Goal: Task Accomplishment & Management: Complete application form

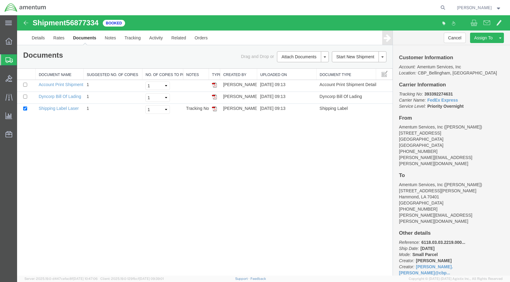
click at [0, 0] on span "Create Shipment" at bounding box center [0, 0] width 0 height 0
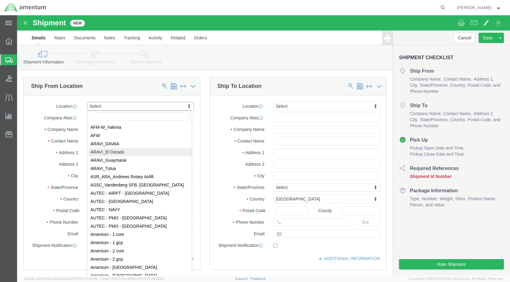
scroll to position [1036, 0]
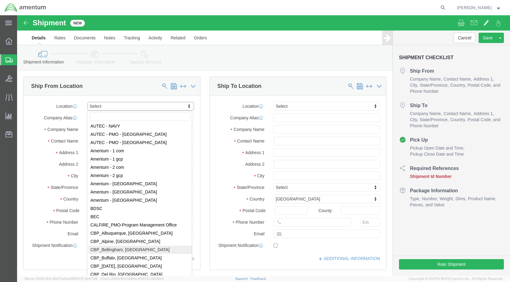
select select "49918"
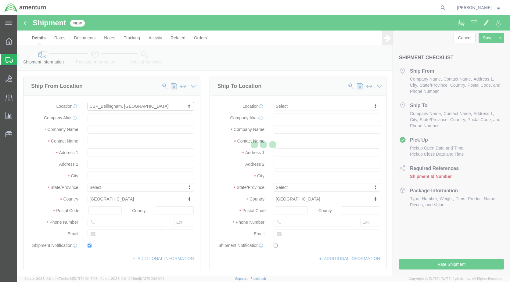
type input "[STREET_ADDRESS]"
type input "98226"
type input "[PHONE_NUMBER]"
type input "[PERSON_NAME][EMAIL_ADDRESS][PERSON_NAME][DOMAIN_NAME]"
checkbox input "true"
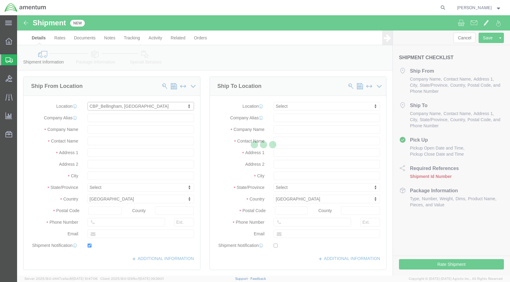
type input "Amentum Services, Inc"
type input "[PERSON_NAME]"
type input "Bellingham"
select select "WA"
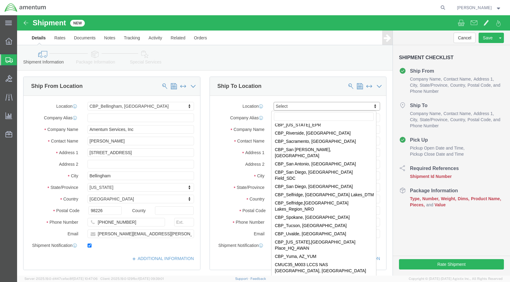
scroll to position [1372, 0]
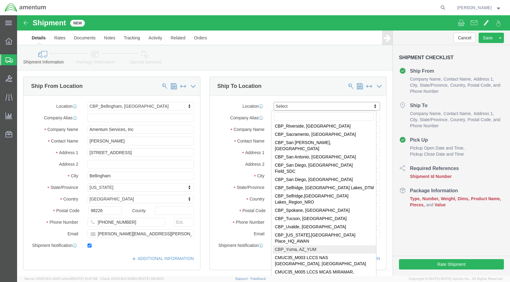
select select "49951"
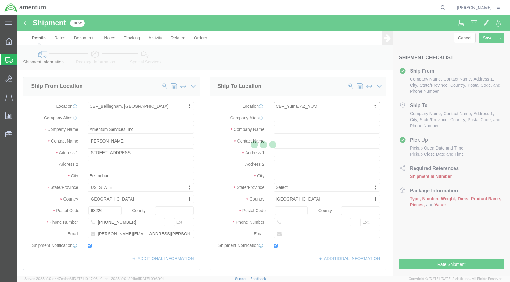
type input "[STREET_ADDRESS]"
type input "85365"
type input "[PHONE_NUMBER]"
type input "215"
type input "[PERSON_NAME][EMAIL_ADDRESS][PERSON_NAME][DOMAIN_NAME]"
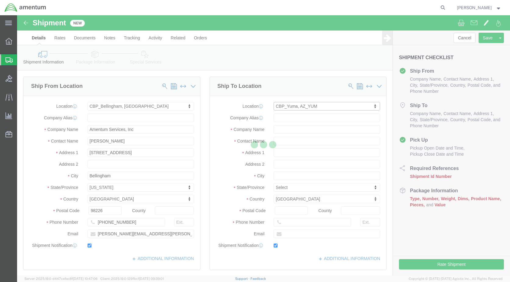
checkbox input "true"
type input "Amentum Services, Inc"
type input "[PERSON_NAME]"
type input "Yuma"
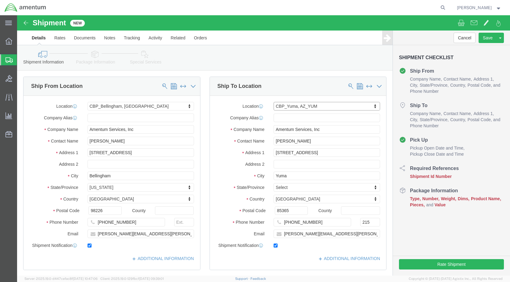
select select "AZ"
drag, startPoint x: 287, startPoint y: 125, endPoint x: 236, endPoint y: 120, distance: 51.1
click div "Location CBP_Yuma, [GEOGRAPHIC_DATA] Select My Profile Location [PHONE_NUMBER] …"
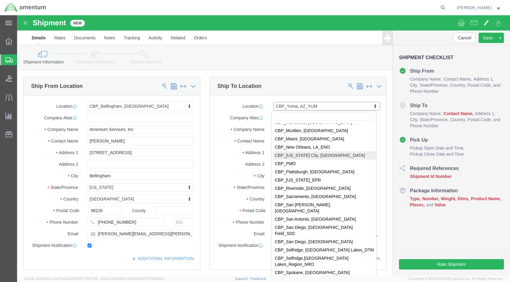
scroll to position [1309, 0]
select select "49933"
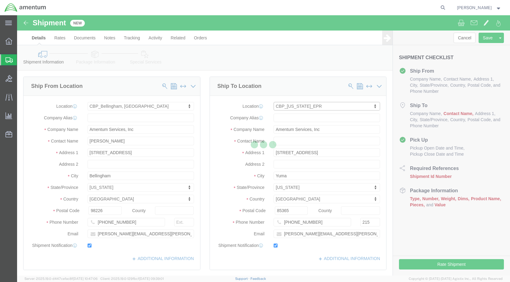
type input "[STREET_ADDRESS]"
type input "c/o Amentum Services, Inc."
select select
select select "PR"
type input "00604"
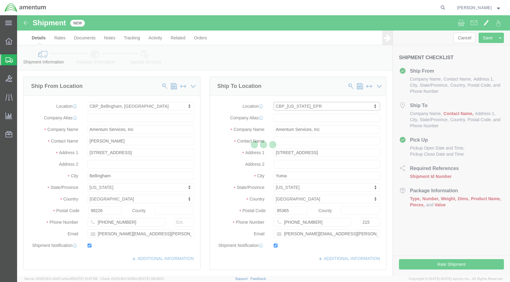
type input "[PHONE_NUMBER]"
type input "[PERSON_NAME][EMAIL_ADDRESS][PERSON_NAME][DOMAIN_NAME]"
type input "[PERSON_NAME]"
type input "Aguadilla"
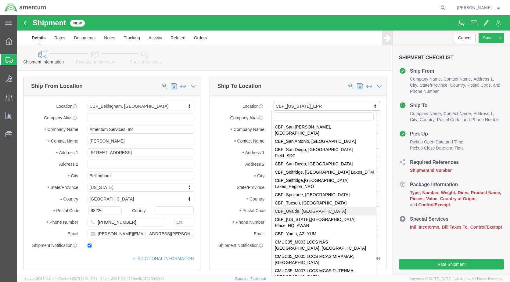
scroll to position [1415, 0]
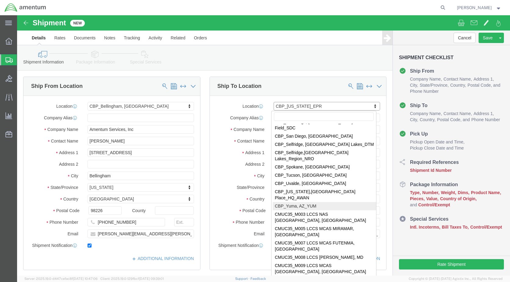
select select "49951"
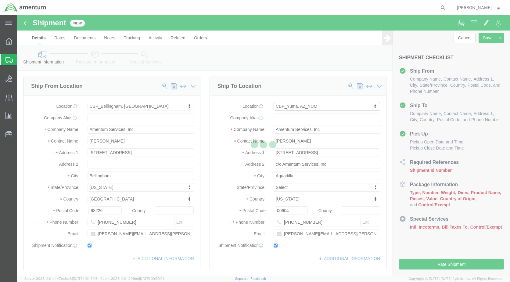
type input "[STREET_ADDRESS]"
select select "US"
type input "85365"
type input "[PHONE_NUMBER]"
type input "215"
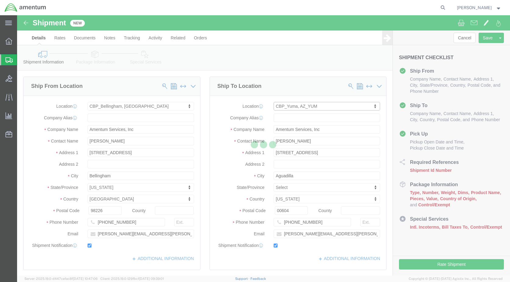
type input "[PERSON_NAME][EMAIL_ADDRESS][PERSON_NAME][DOMAIN_NAME]"
type input "[PERSON_NAME]"
type input "Yuma"
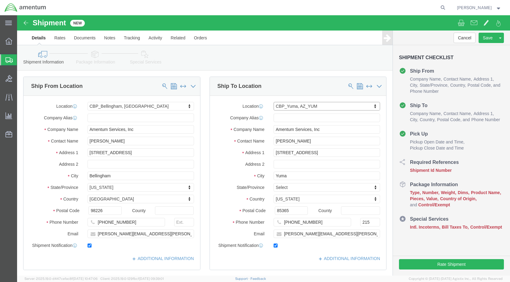
select select "AZ"
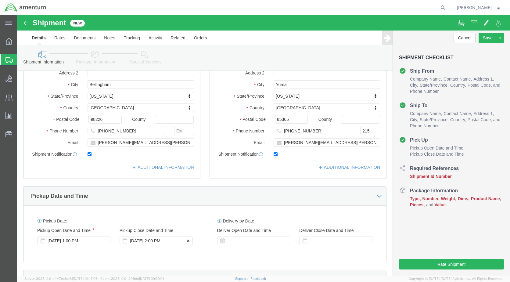
scroll to position [91, 0]
click div "[DATE] 2:00 PM"
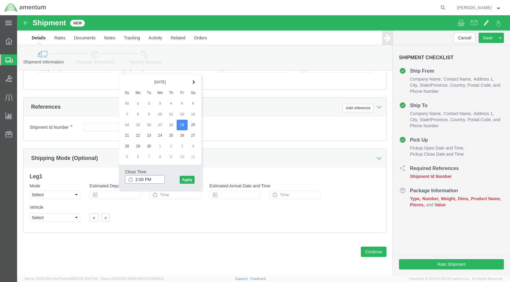
type input "4:00 PM"
drag, startPoint x: 168, startPoint y: 164, endPoint x: 140, endPoint y: 157, distance: 29.2
click button "Apply"
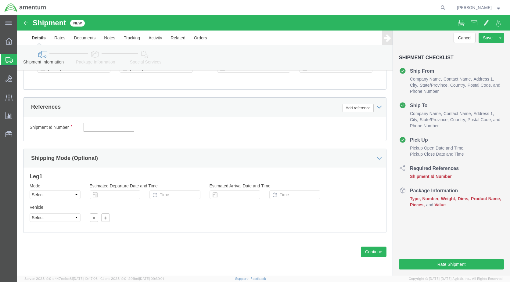
drag, startPoint x: 84, startPoint y: 115, endPoint x: 79, endPoint y: 108, distance: 8.2
click input "text"
type input "6118.03.03.2219.000.WBE.0000"
drag, startPoint x: 337, startPoint y: 92, endPoint x: 332, endPoint y: 93, distance: 5.3
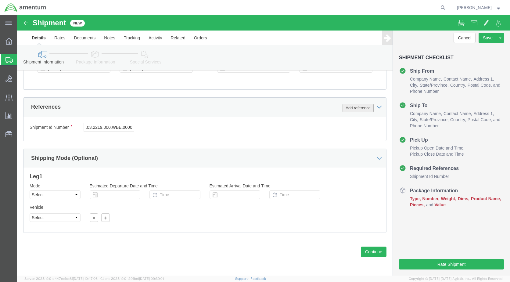
click button "Add reference"
click select "Select Account Type Activity ID Airline Appointment Number ASN Batch Request # …"
select select "DEPT"
click select "Select Account Type Activity ID Airline Appointment Number ASN Batch Request # …"
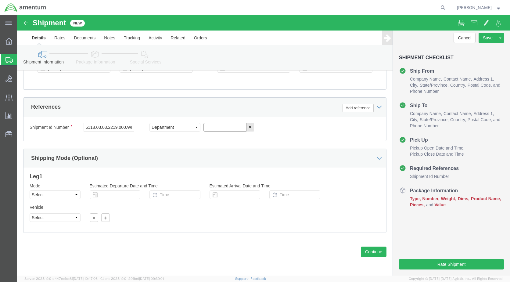
click input "text"
type input "CBP"
click button "Add reference"
click select "Select Account Type Activity ID Airline Appointment Number ASN Batch Request # …"
select select "CUSTREF"
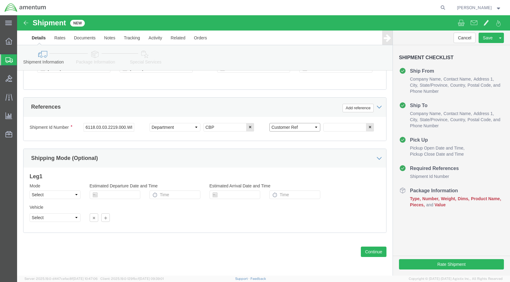
click select "Select Account Type Activity ID Airline Appointment Number ASN Batch Request # …"
click input "text"
paste input "578-002632"
type input "578-002632"
drag, startPoint x: 350, startPoint y: 238, endPoint x: 298, endPoint y: 221, distance: 55.4
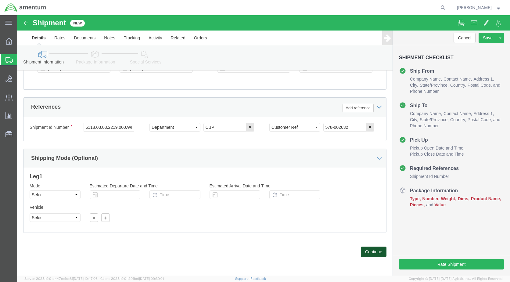
click button "Continue"
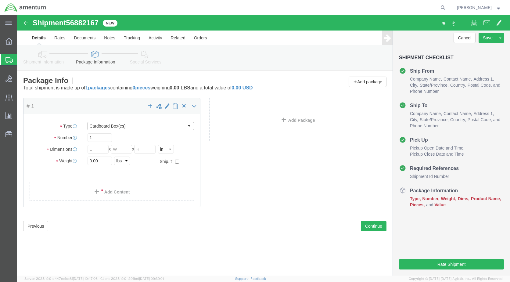
click select "Select BCK Boxes Bale(s) Basket(s) Bolt(s) Bottle(s) Buckets Bulk Bundle(s) Can…"
select select "SBX"
click select "Select BCK Boxes Bale(s) Basket(s) Bolt(s) Bottle(s) Buckets Bulk Bundle(s) Can…"
type input "12.25"
type input "11.00"
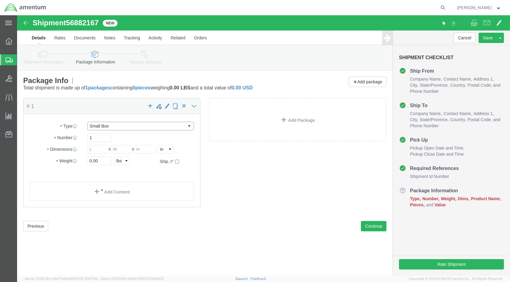
type input "1.50"
drag, startPoint x: 73, startPoint y: 147, endPoint x: 72, endPoint y: 151, distance: 4.3
click input "0.00"
type input "2.00"
click link "Add Content"
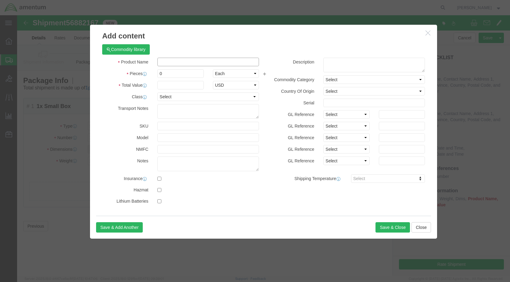
paste input "350A31-1854-21"
type input "350A31-1854-21"
type input "1"
type input "250.00"
click button "Save & Close"
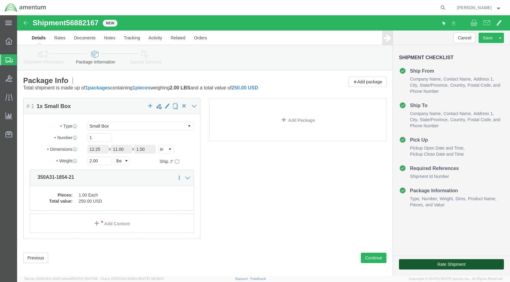
click button "Rate Shipment"
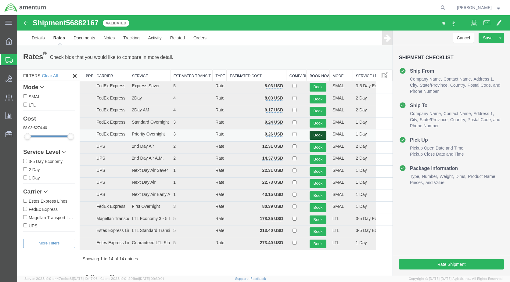
click at [314, 131] on button "Book" at bounding box center [317, 135] width 17 height 9
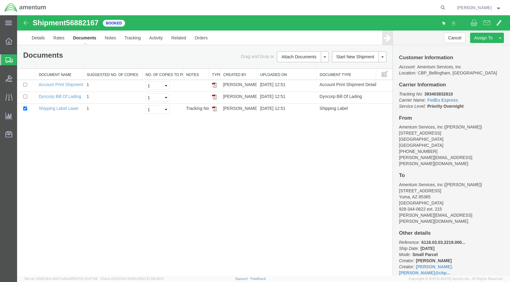
drag, startPoint x: 216, startPoint y: 109, endPoint x: 215, endPoint y: 168, distance: 59.1
click at [216, 109] on img at bounding box center [214, 108] width 5 height 5
click at [43, 40] on link "Details" at bounding box center [38, 37] width 22 height 15
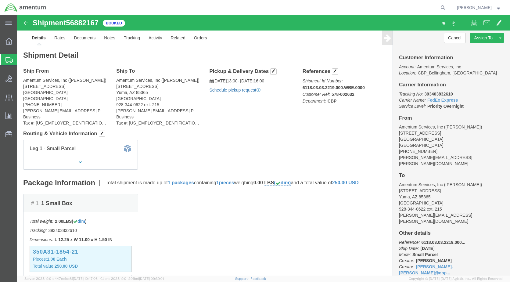
click link "Schedule pickup request"
